Goal: Task Accomplishment & Management: Use online tool/utility

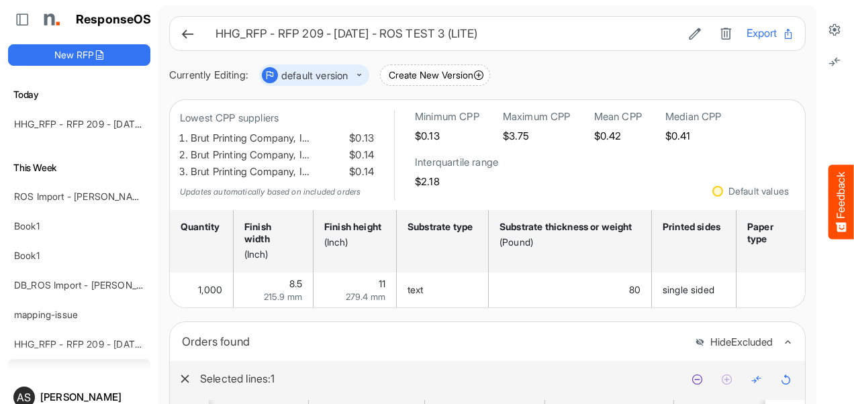
scroll to position [0, 2466]
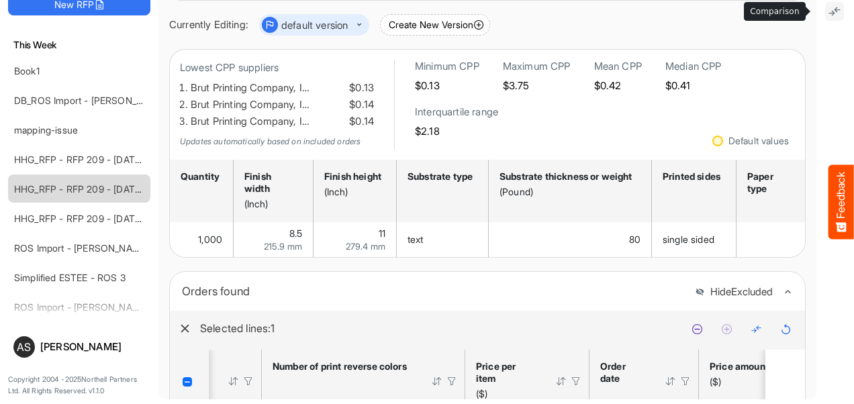
click at [828, 13] on icon at bounding box center [834, 11] width 13 height 13
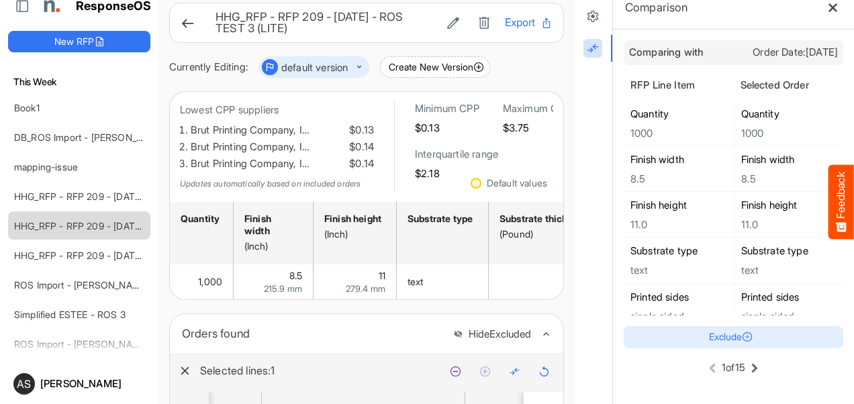
scroll to position [0, 0]
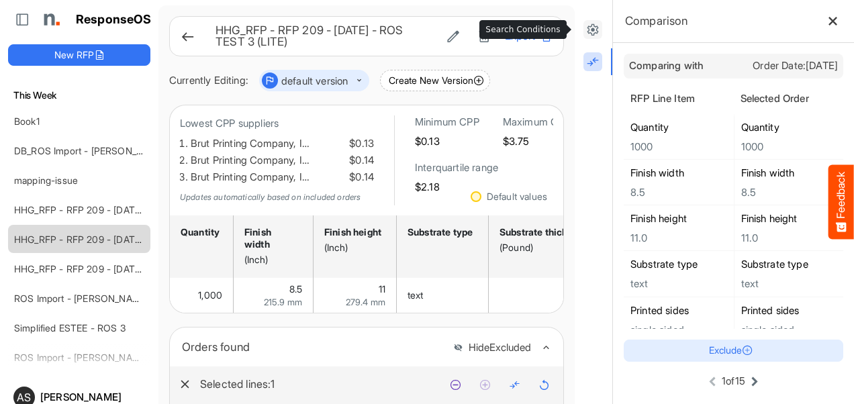
click at [586, 30] on icon at bounding box center [592, 29] width 13 height 13
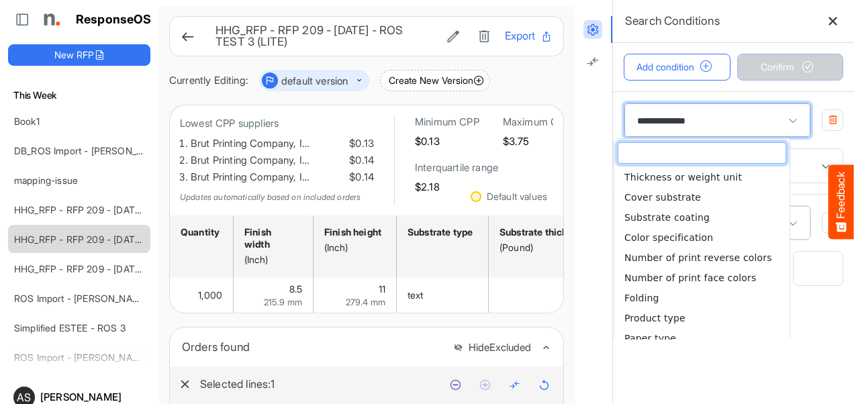
click at [783, 113] on span at bounding box center [793, 121] width 20 height 20
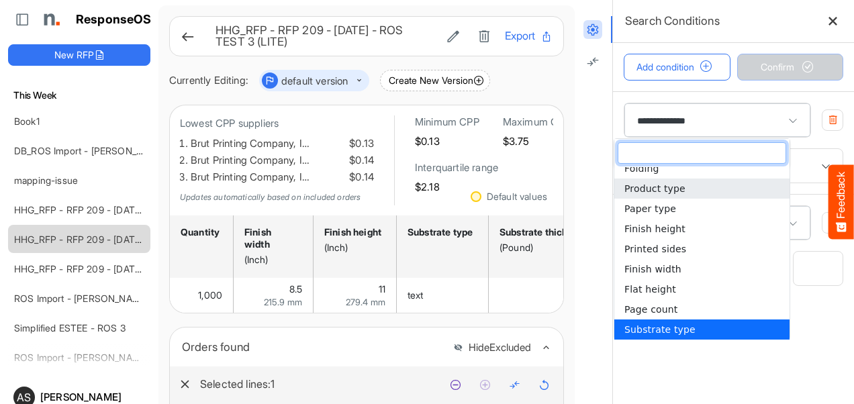
click at [629, 183] on span "Product type" at bounding box center [655, 188] width 61 height 11
type input "**********"
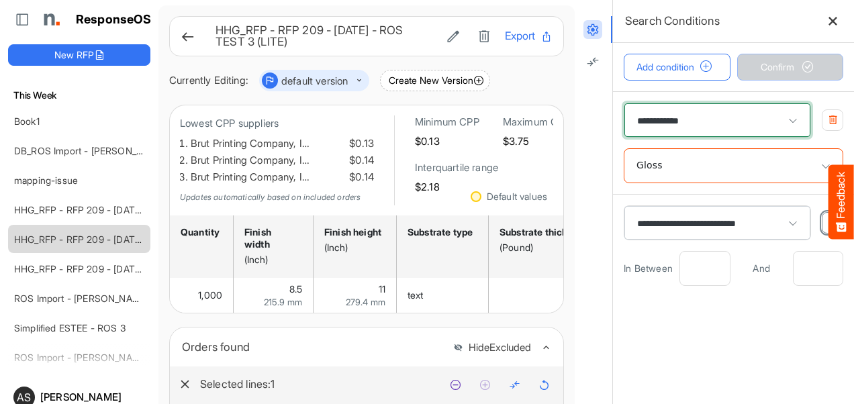
click at [828, 221] on icon "button" at bounding box center [833, 223] width 10 height 10
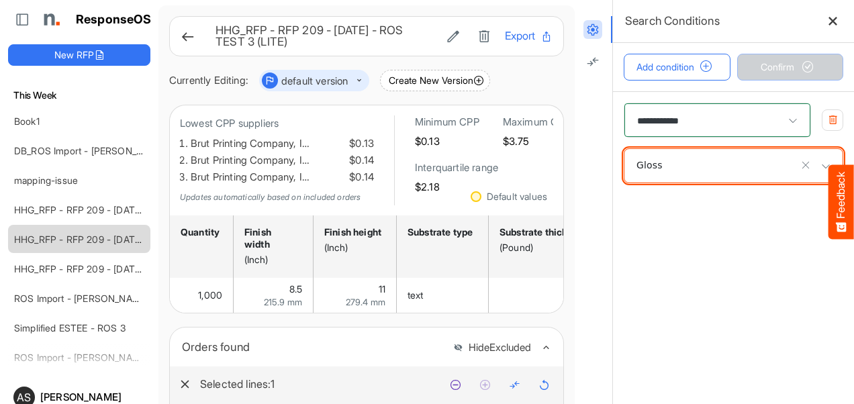
click at [749, 163] on div "Gloss" at bounding box center [733, 166] width 205 height 20
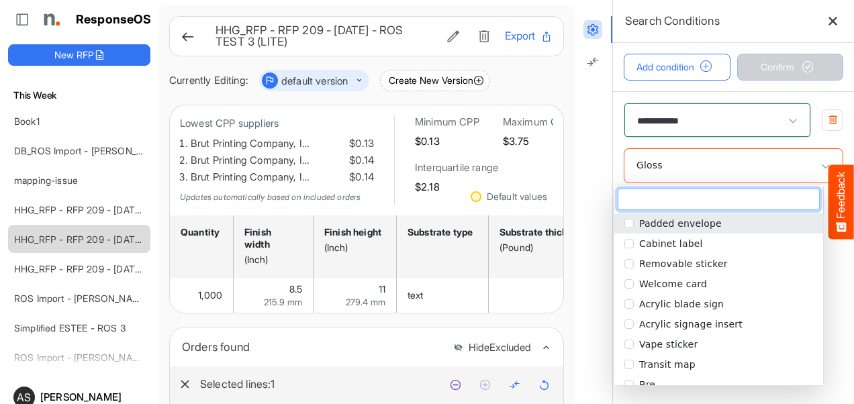
click at [690, 222] on span "Padded envelope" at bounding box center [680, 223] width 83 height 11
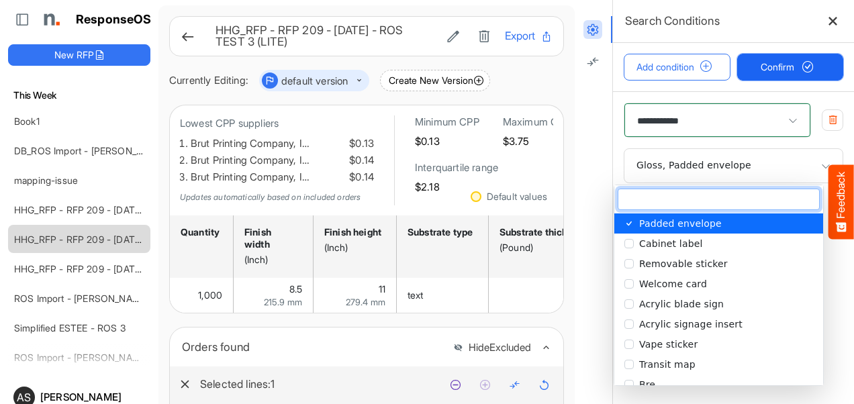
click at [767, 71] on span "Confirm" at bounding box center [790, 67] width 59 height 15
